Goal: Transaction & Acquisition: Purchase product/service

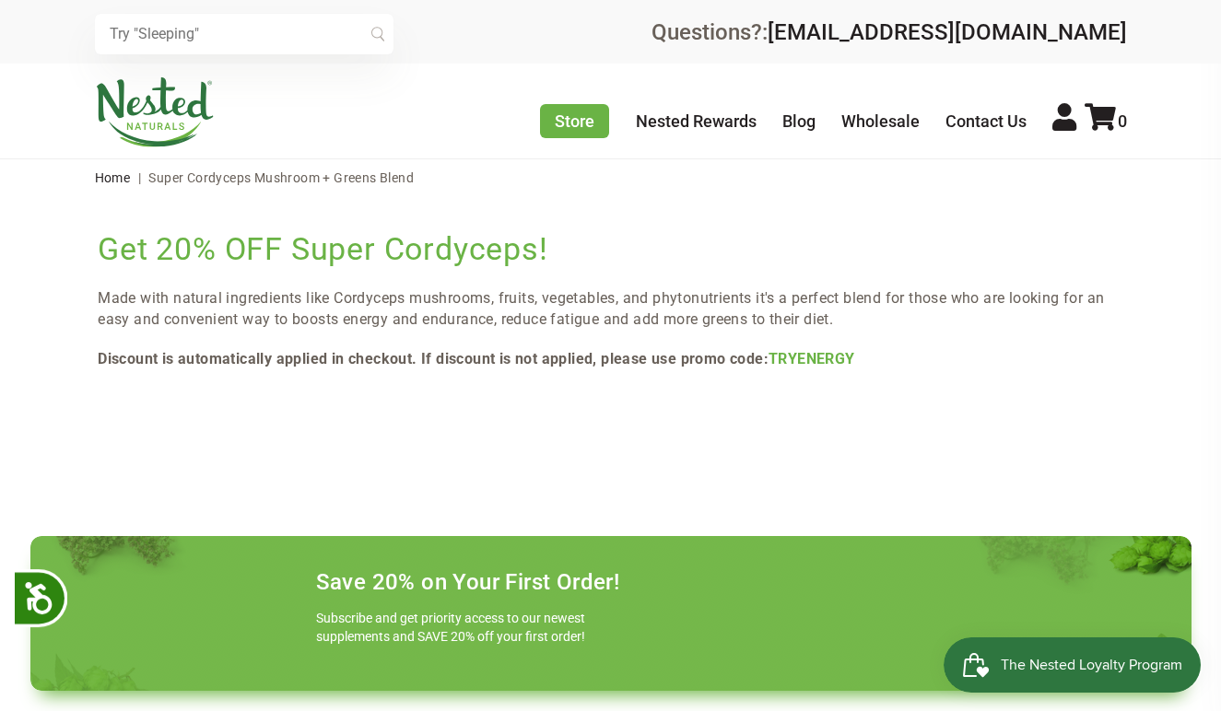
click at [153, 115] on img at bounding box center [155, 112] width 120 height 70
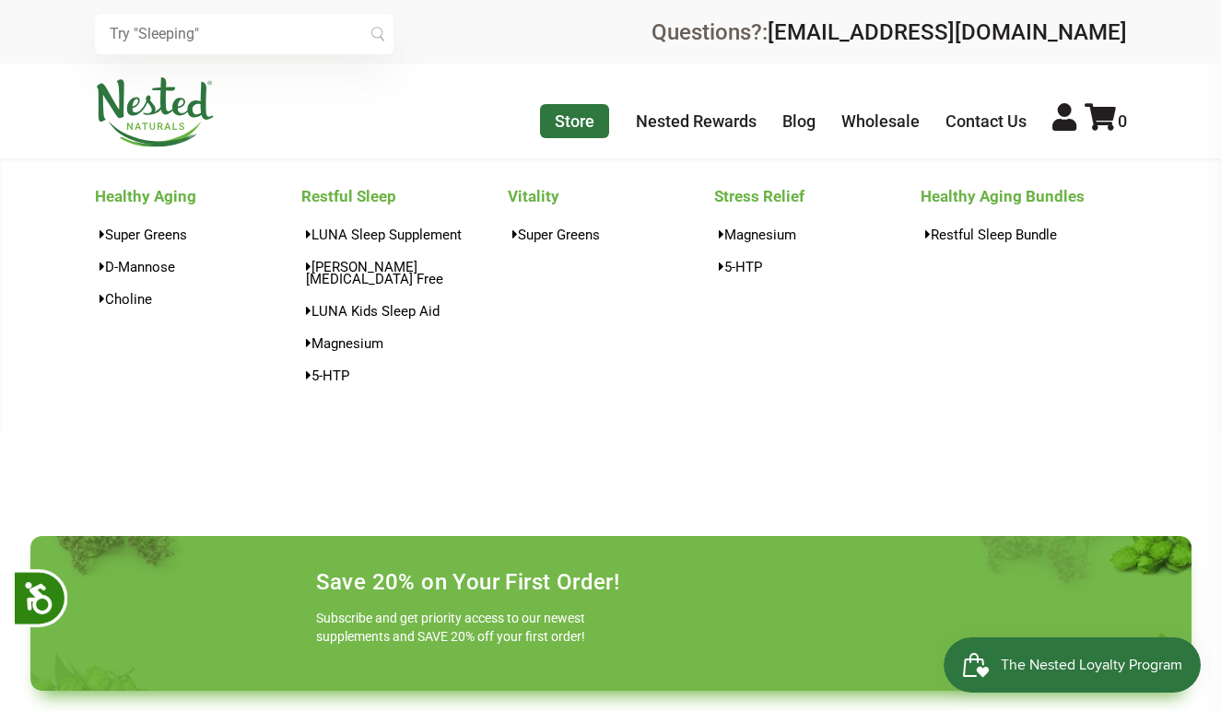
click at [579, 117] on link "Store" at bounding box center [574, 121] width 69 height 34
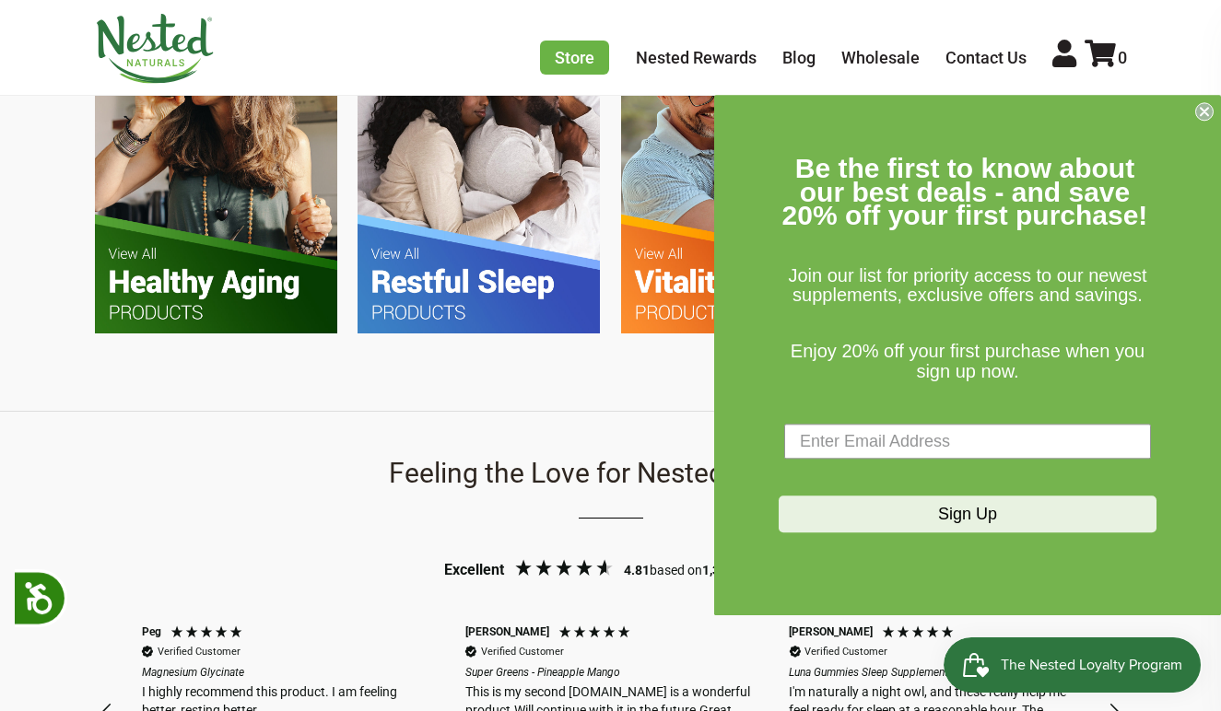
scroll to position [1411, 0]
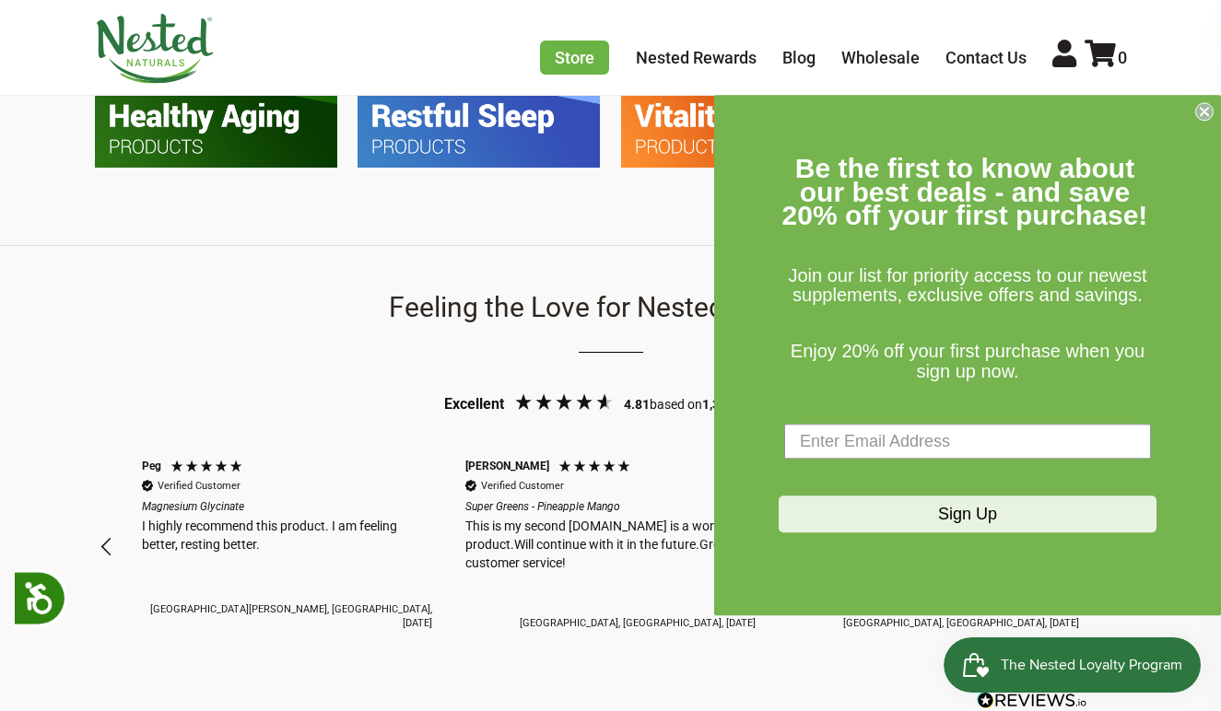
click at [1202, 115] on icon "Close dialog" at bounding box center [1203, 111] width 7 height 7
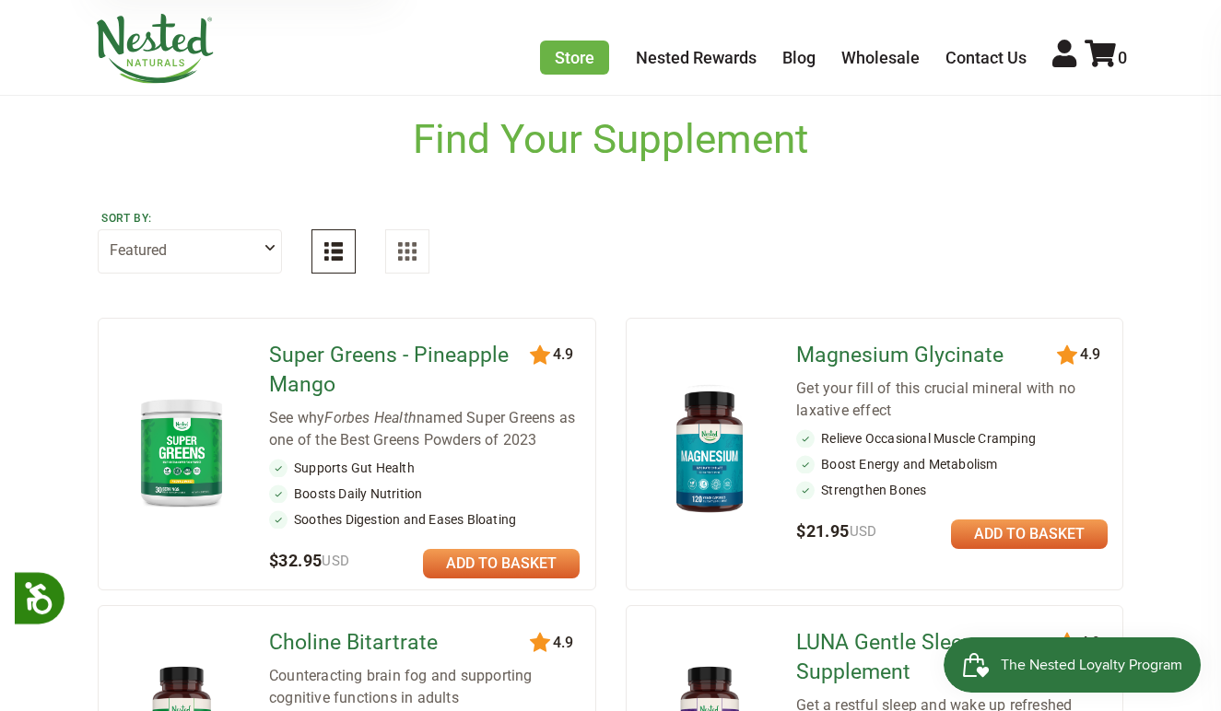
scroll to position [68, 0]
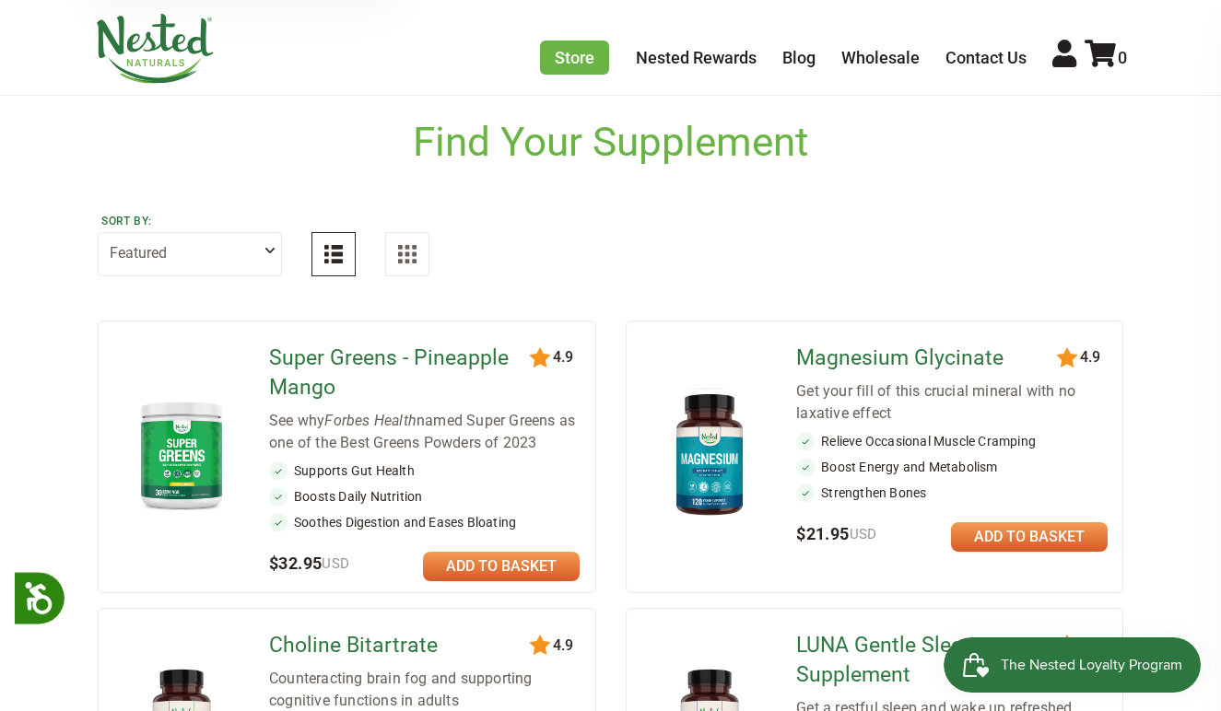
select select "alphabetical"
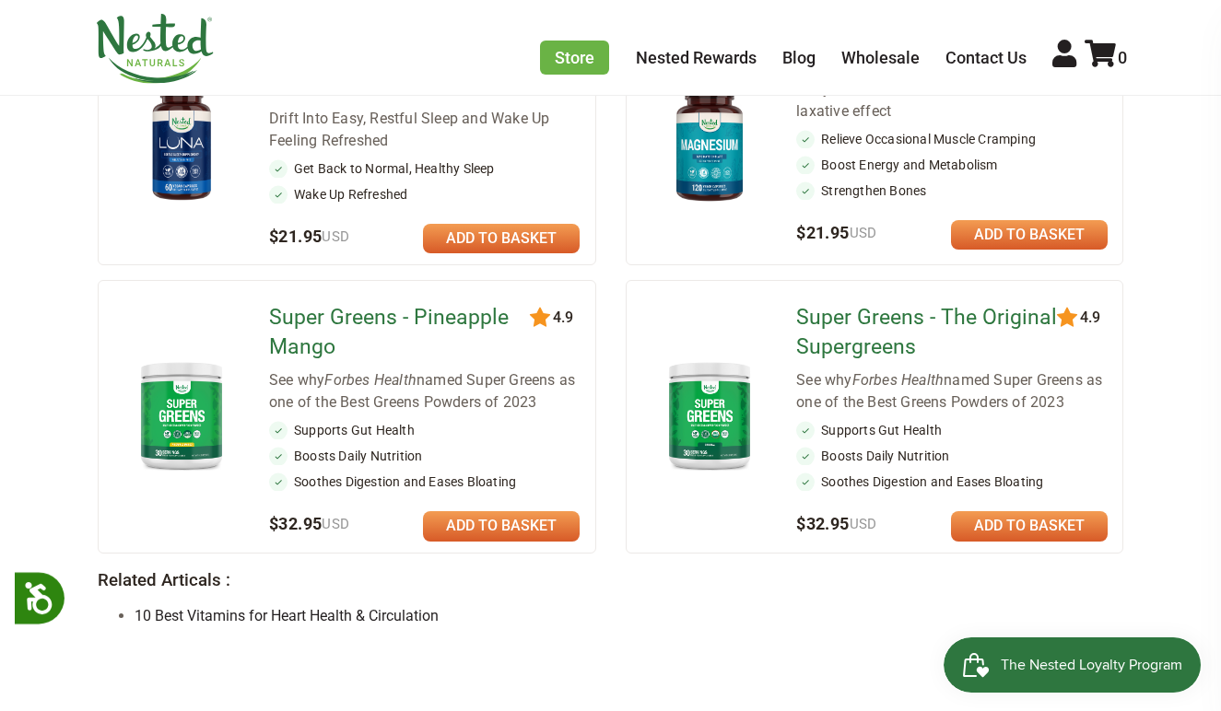
scroll to position [1426, 0]
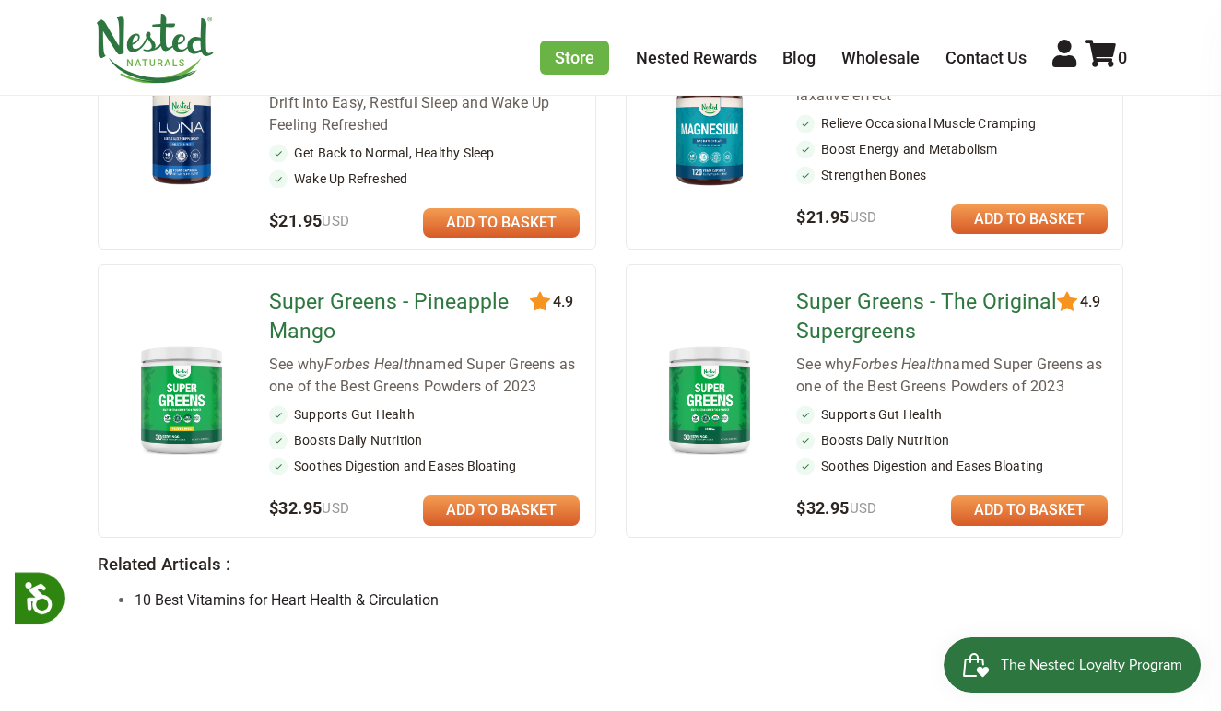
click at [708, 397] on img at bounding box center [709, 399] width 107 height 123
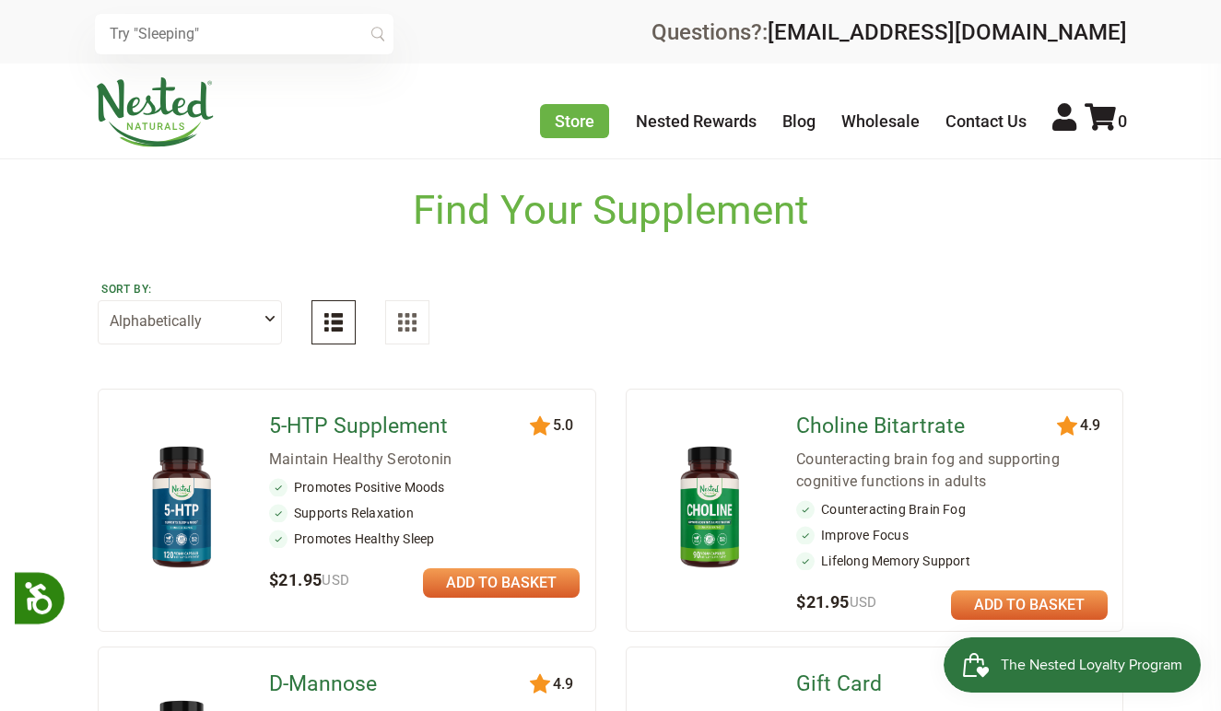
scroll to position [0, 0]
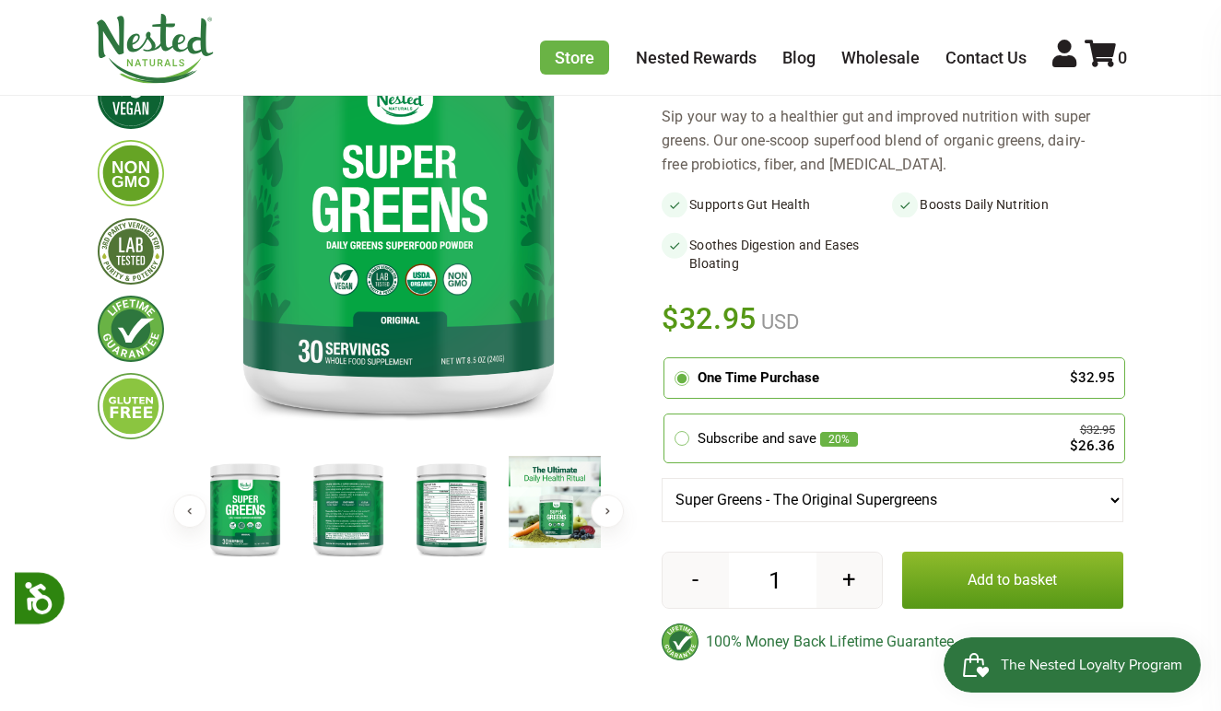
scroll to position [252, 0]
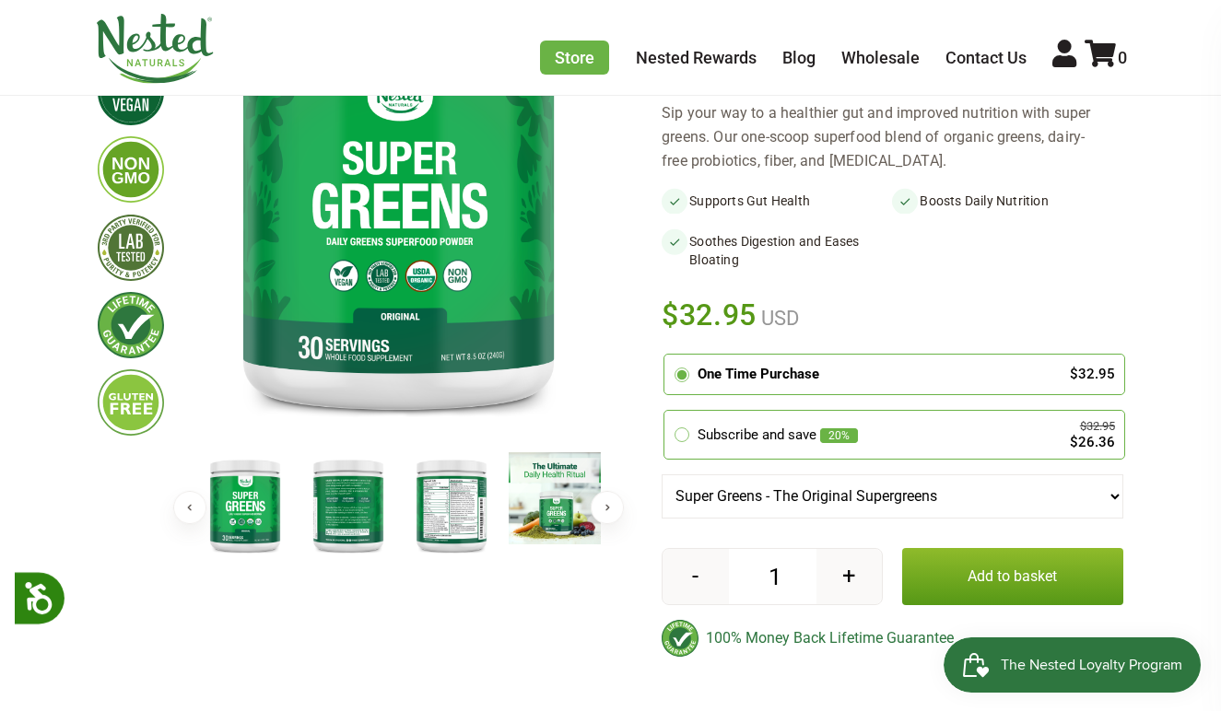
click at [438, 508] on img at bounding box center [451, 505] width 92 height 106
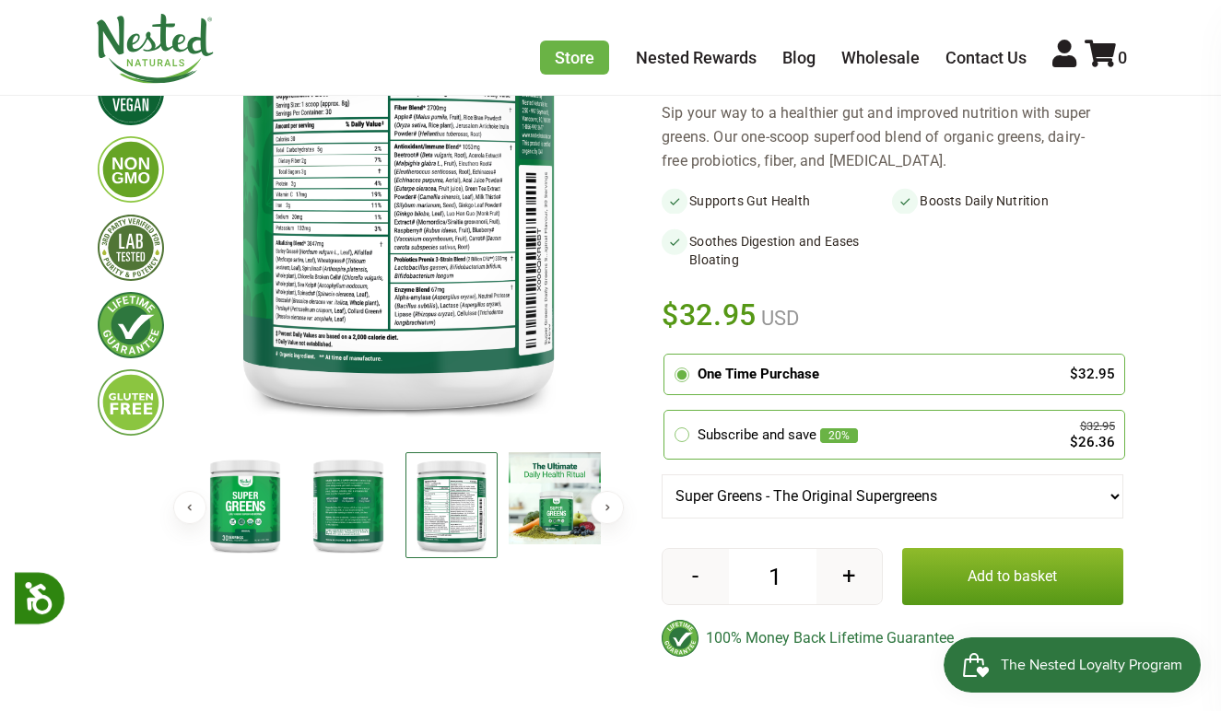
click at [438, 505] on img at bounding box center [451, 505] width 92 height 106
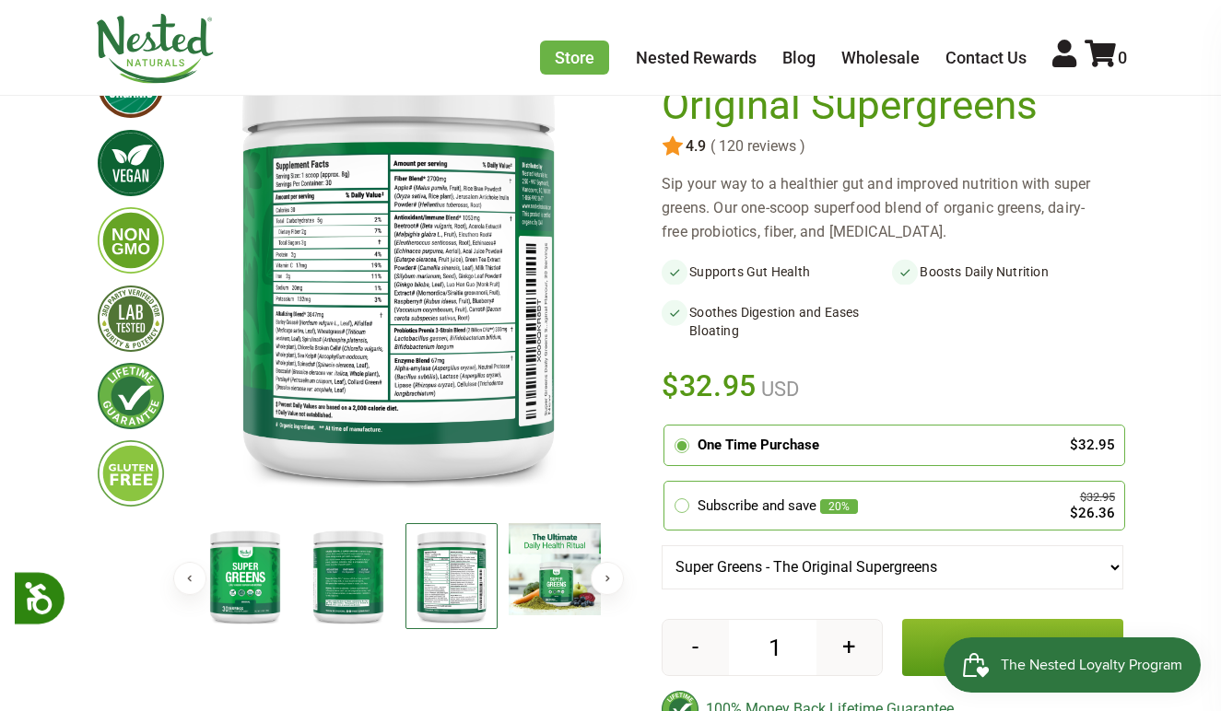
scroll to position [181, 0]
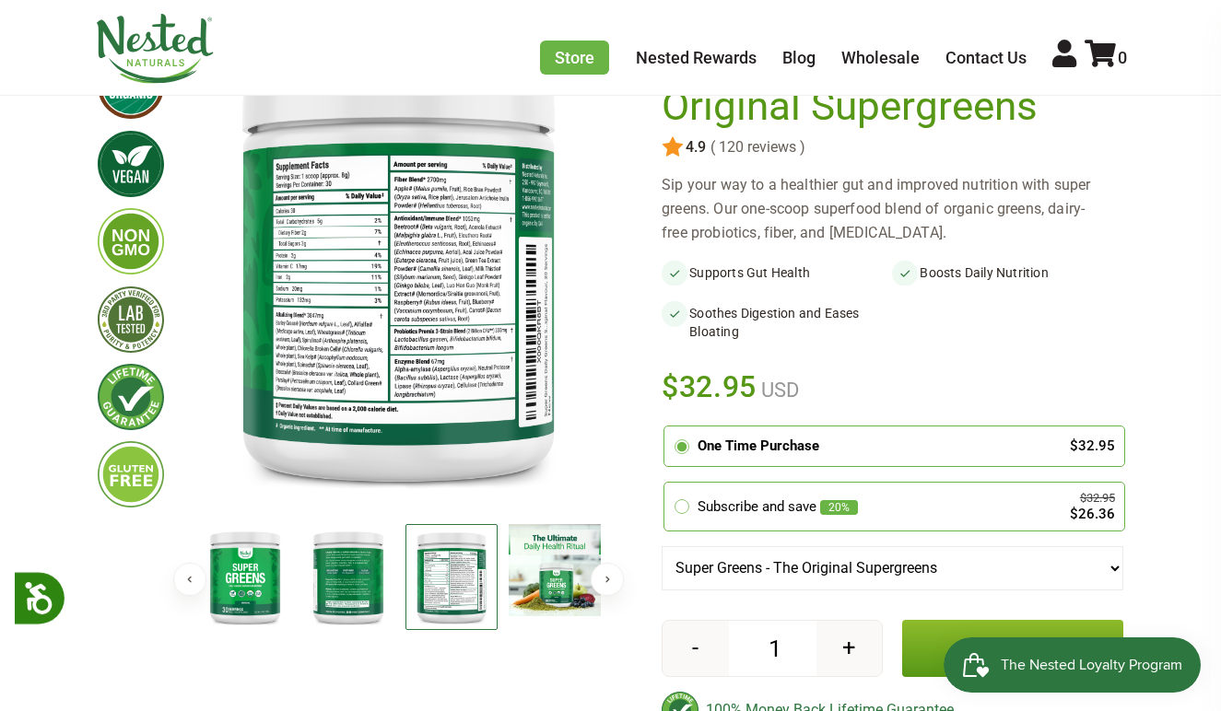
click at [344, 329] on img at bounding box center [398, 274] width 410 height 472
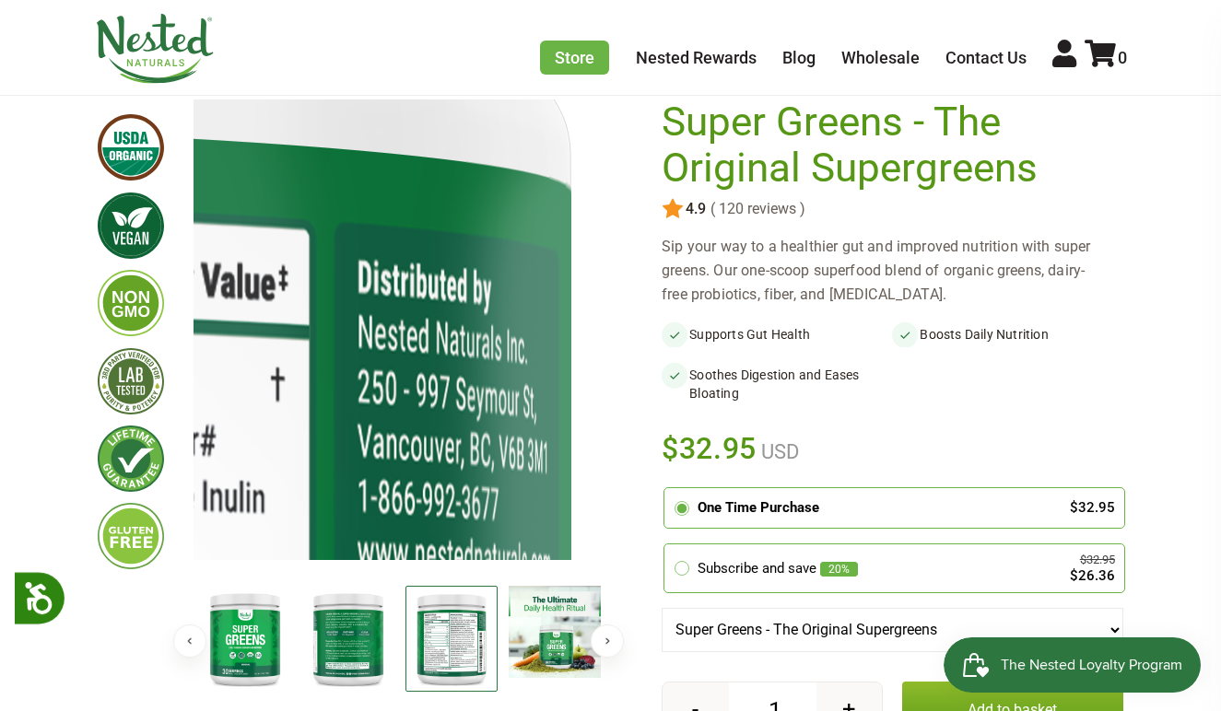
scroll to position [133, 0]
